Goal: Task Accomplishment & Management: Complete application form

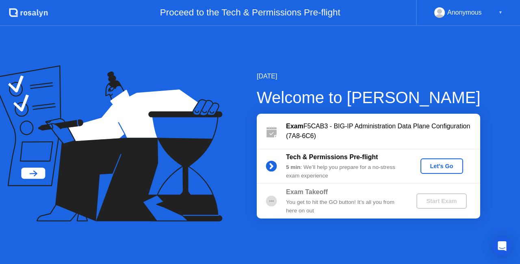
click at [439, 167] on div "Let's Go" at bounding box center [442, 166] width 36 height 7
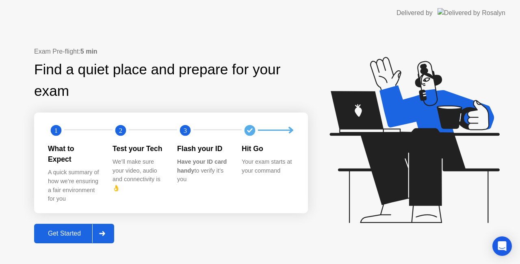
click at [66, 232] on div "Get Started" at bounding box center [65, 233] width 56 height 7
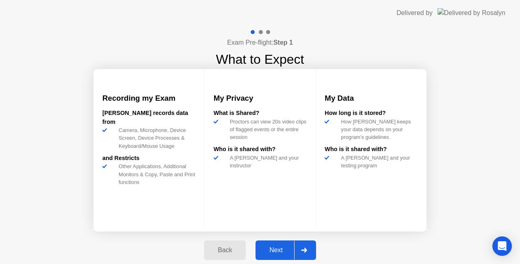
click at [276, 249] on div "Next" at bounding box center [276, 250] width 36 height 7
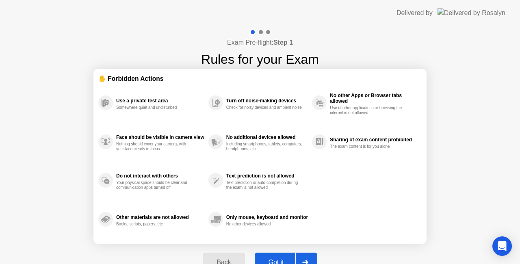
click at [270, 263] on div "Got it" at bounding box center [276, 262] width 38 height 7
select select "**********"
select select "*******"
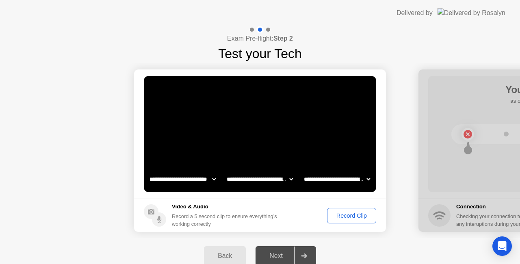
drag, startPoint x: 271, startPoint y: 257, endPoint x: 284, endPoint y: 251, distance: 14.0
click at [284, 252] on div "Next" at bounding box center [276, 255] width 36 height 7
click at [173, 177] on select "**********" at bounding box center [182, 179] width 69 height 16
click at [237, 177] on select "**********" at bounding box center [259, 179] width 69 height 16
click at [316, 172] on select "**********" at bounding box center [336, 179] width 69 height 16
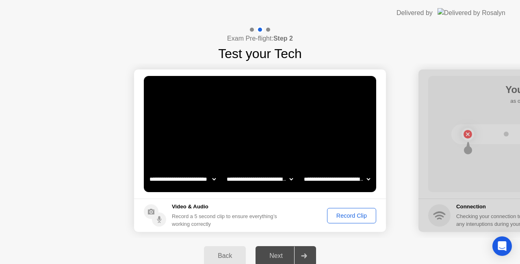
click at [348, 221] on button "Record Clip" at bounding box center [351, 215] width 49 height 15
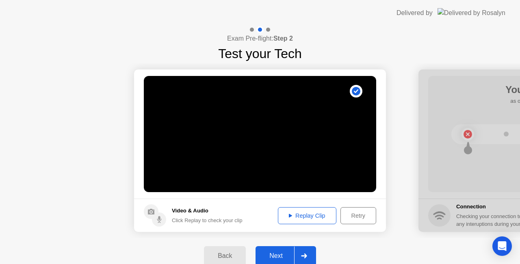
click at [302, 219] on div "Replay Clip" at bounding box center [307, 216] width 53 height 7
click at [274, 253] on div "Next" at bounding box center [276, 255] width 36 height 7
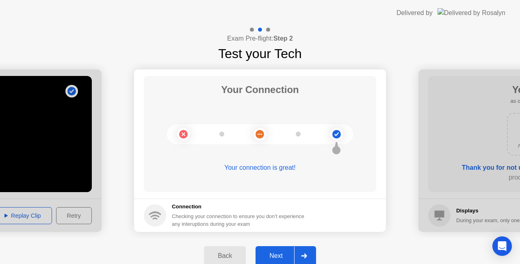
click at [275, 257] on div "Next" at bounding box center [276, 255] width 36 height 7
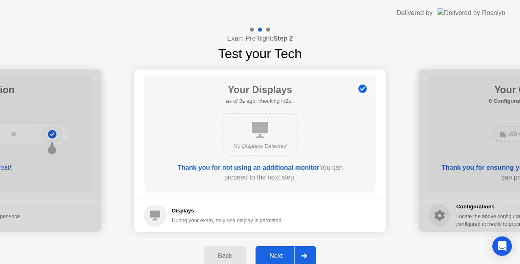
click at [275, 257] on div "Next" at bounding box center [276, 255] width 36 height 7
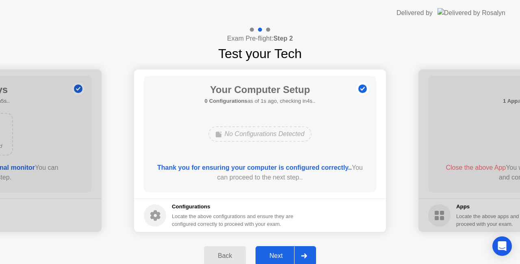
click at [275, 257] on div "Next" at bounding box center [276, 255] width 36 height 7
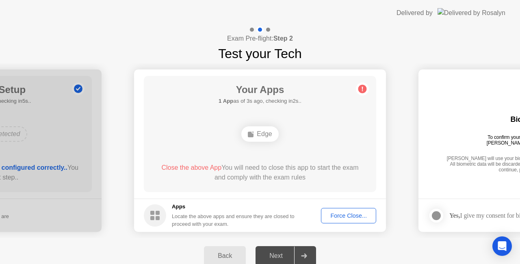
click at [275, 257] on div "Next" at bounding box center [276, 255] width 36 height 7
click at [344, 218] on div "Force Close..." at bounding box center [349, 216] width 50 height 7
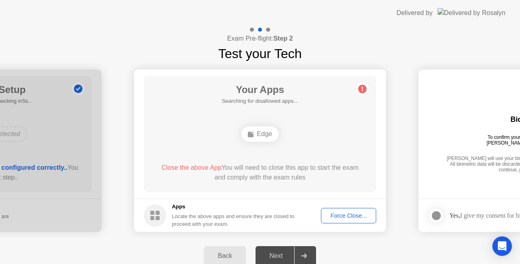
click at [201, 169] on span "Close the above App" at bounding box center [191, 167] width 60 height 7
click at [362, 89] on circle at bounding box center [362, 89] width 9 height 9
click at [362, 89] on icon at bounding box center [362, 89] width 1 height 4
click at [272, 252] on div "Next" at bounding box center [276, 255] width 36 height 7
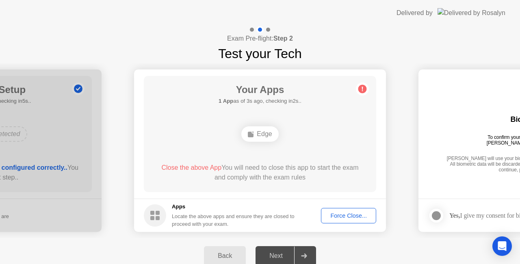
click at [192, 165] on span "Close the above App" at bounding box center [191, 167] width 60 height 7
click at [191, 167] on span "Close the above App" at bounding box center [191, 167] width 60 height 7
click at [261, 131] on div "Edge" at bounding box center [259, 133] width 37 height 15
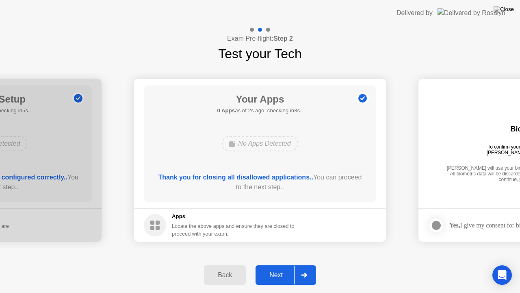
click at [284, 264] on div "Next" at bounding box center [276, 274] width 36 height 7
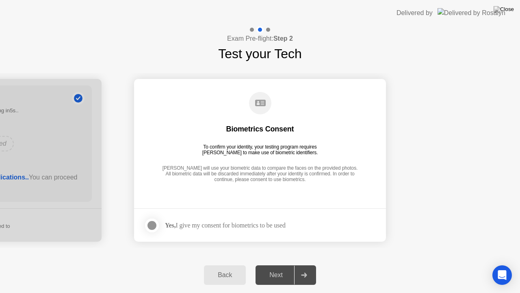
click at [153, 226] on div at bounding box center [152, 225] width 10 height 10
click at [282, 264] on div "Next" at bounding box center [276, 274] width 36 height 7
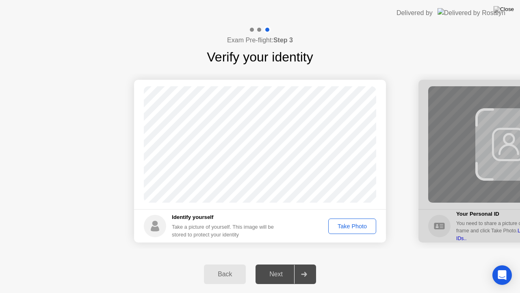
click at [345, 228] on div "Take Photo" at bounding box center [352, 226] width 42 height 7
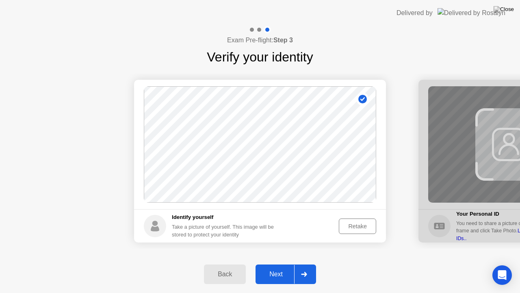
click at [345, 228] on div "Retake" at bounding box center [358, 226] width 32 height 7
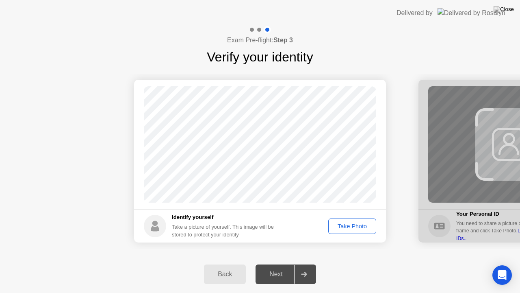
click at [345, 227] on div "Take Photo" at bounding box center [352, 226] width 42 height 7
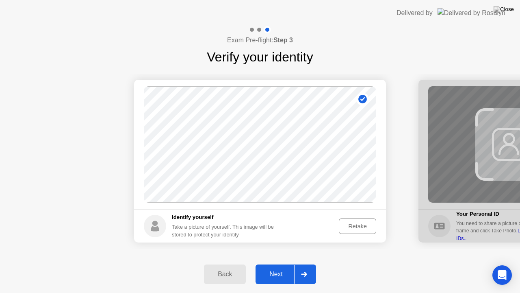
click at [283, 264] on div "Next" at bounding box center [276, 273] width 36 height 7
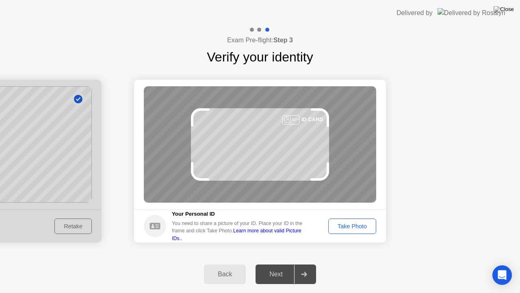
click at [347, 223] on div "Take Photo" at bounding box center [352, 226] width 42 height 7
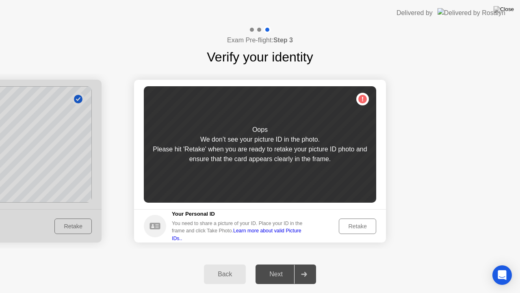
click at [355, 227] on div "Retake" at bounding box center [358, 226] width 32 height 7
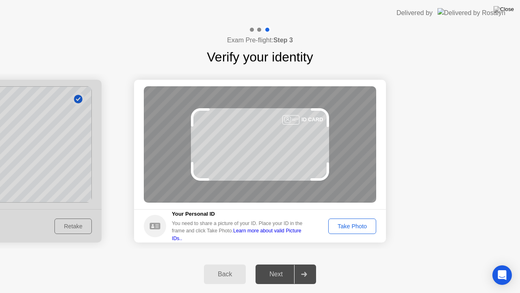
click at [355, 227] on div "Take Photo" at bounding box center [352, 226] width 42 height 7
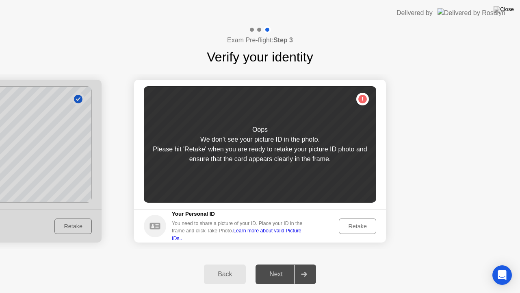
click at [359, 227] on div "Retake" at bounding box center [358, 226] width 32 height 7
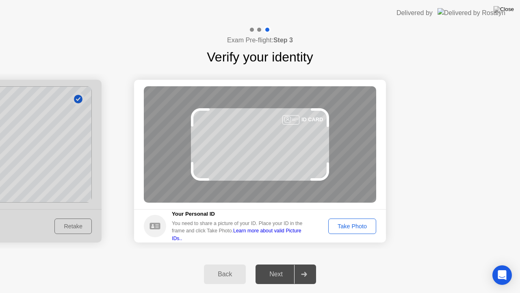
click at [359, 227] on div "Take Photo" at bounding box center [352, 226] width 42 height 7
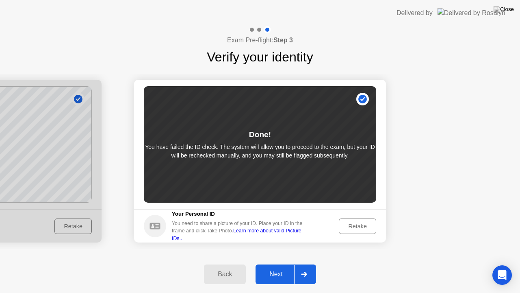
click at [359, 227] on div "Retake" at bounding box center [358, 226] width 32 height 7
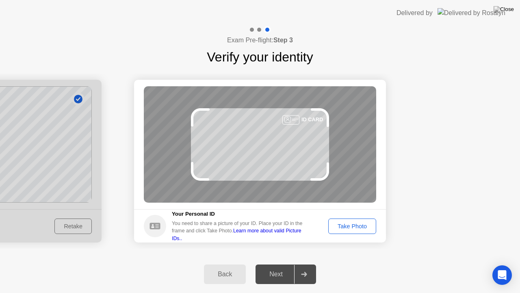
click at [359, 227] on div "Take Photo" at bounding box center [352, 226] width 42 height 7
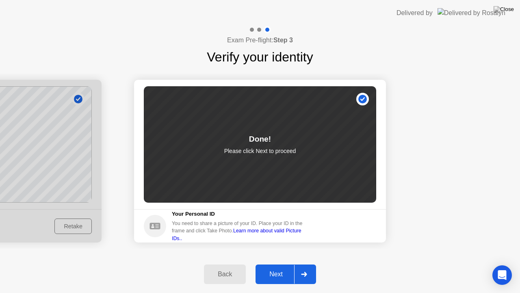
click at [284, 264] on div "Next" at bounding box center [276, 273] width 36 height 7
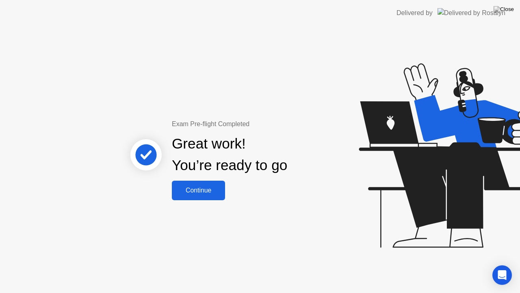
click at [201, 188] on div "Continue" at bounding box center [198, 190] width 48 height 7
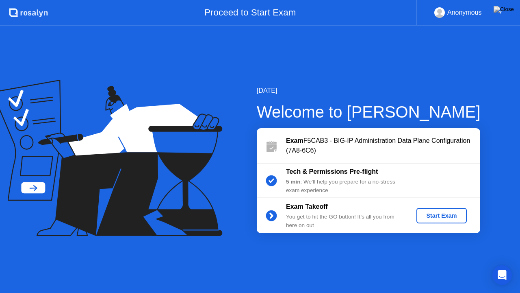
click at [445, 215] on div "Start Exam" at bounding box center [441, 215] width 43 height 7
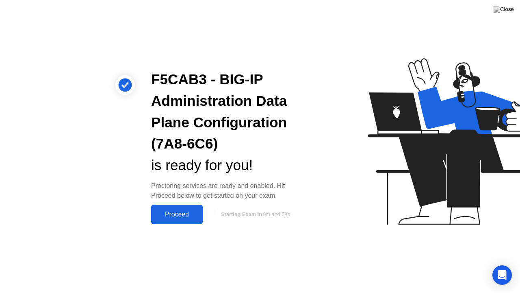
click at [171, 216] on div "Proceed" at bounding box center [177, 214] width 47 height 7
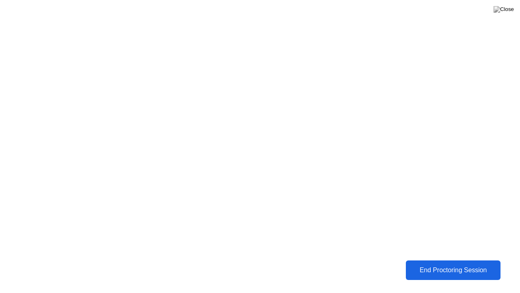
click at [440, 264] on div "End Proctoring Session" at bounding box center [453, 269] width 90 height 7
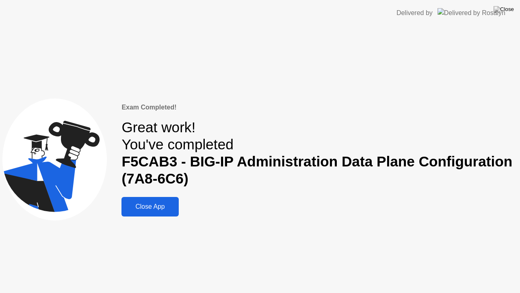
click at [135, 203] on div "Close App" at bounding box center [150, 206] width 52 height 7
